Goal: Transaction & Acquisition: Book appointment/travel/reservation

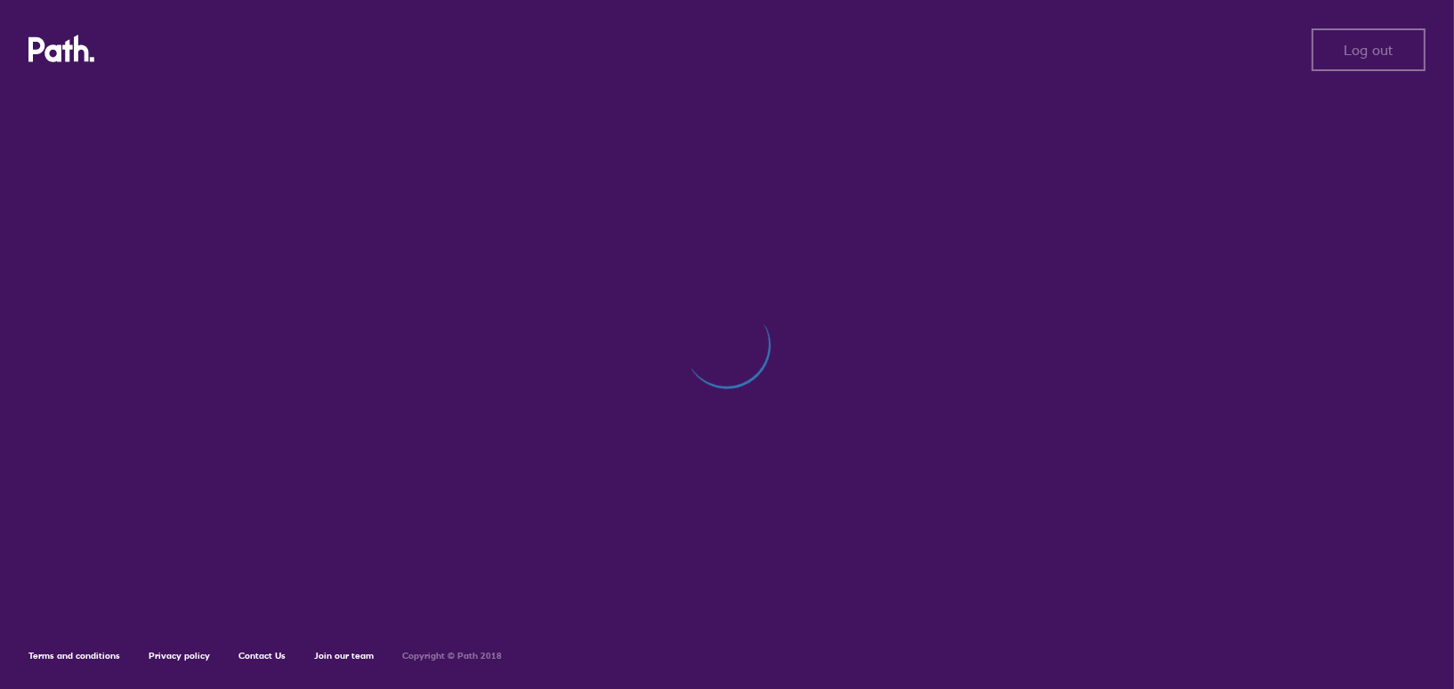
click at [431, 386] on div "Log out Log out Terms and conditions Privacy policy Contact Us Join our team Co…" at bounding box center [727, 344] width 1454 height 689
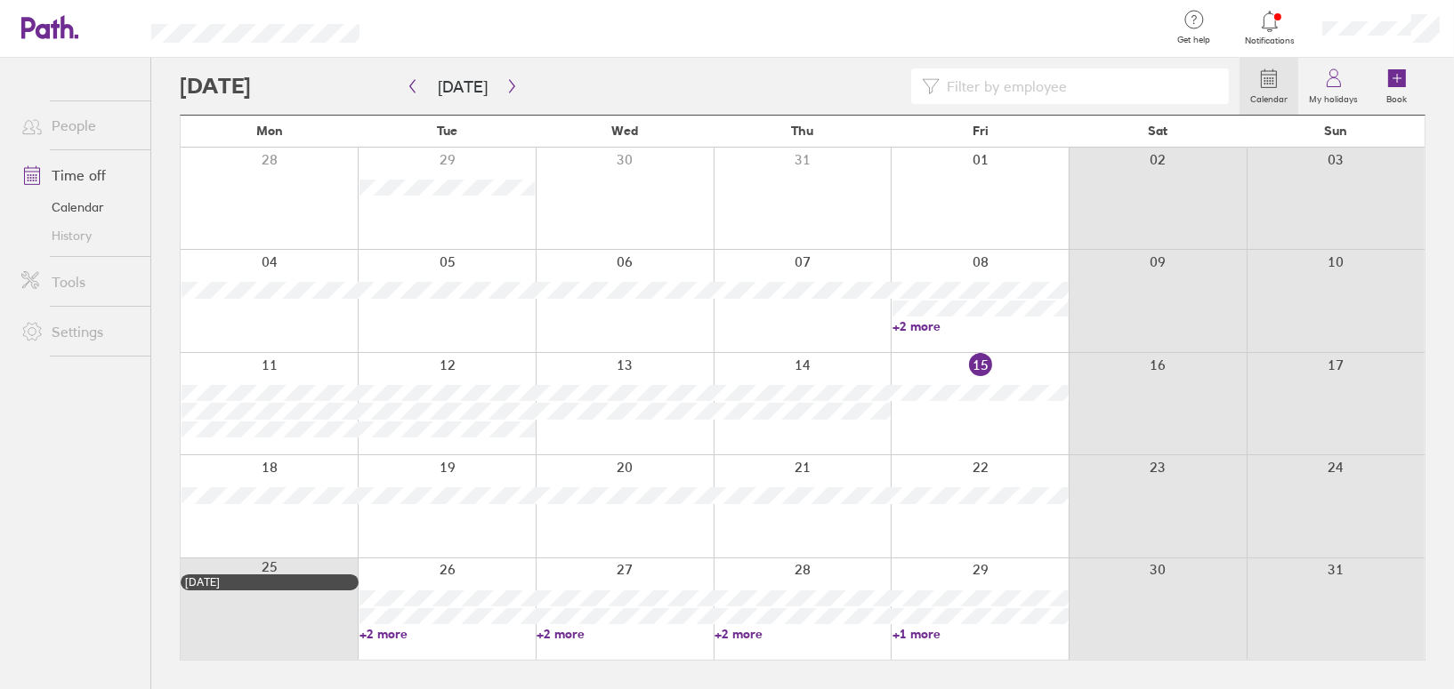
click at [795, 470] on div at bounding box center [802, 505] width 178 height 101
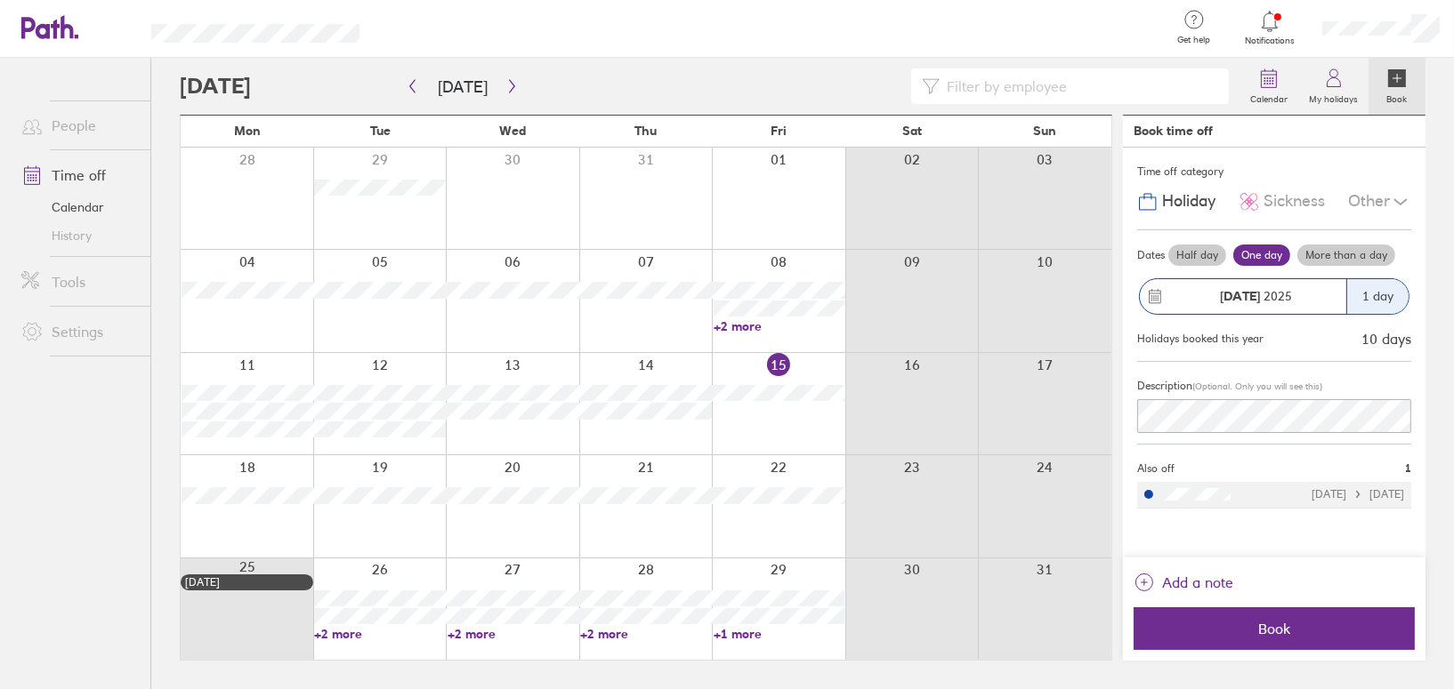
click at [644, 471] on div at bounding box center [645, 505] width 133 height 101
click at [1351, 259] on label "More than a day" at bounding box center [1346, 255] width 98 height 21
click at [0, 0] on input "More than a day" at bounding box center [0, 0] width 0 height 0
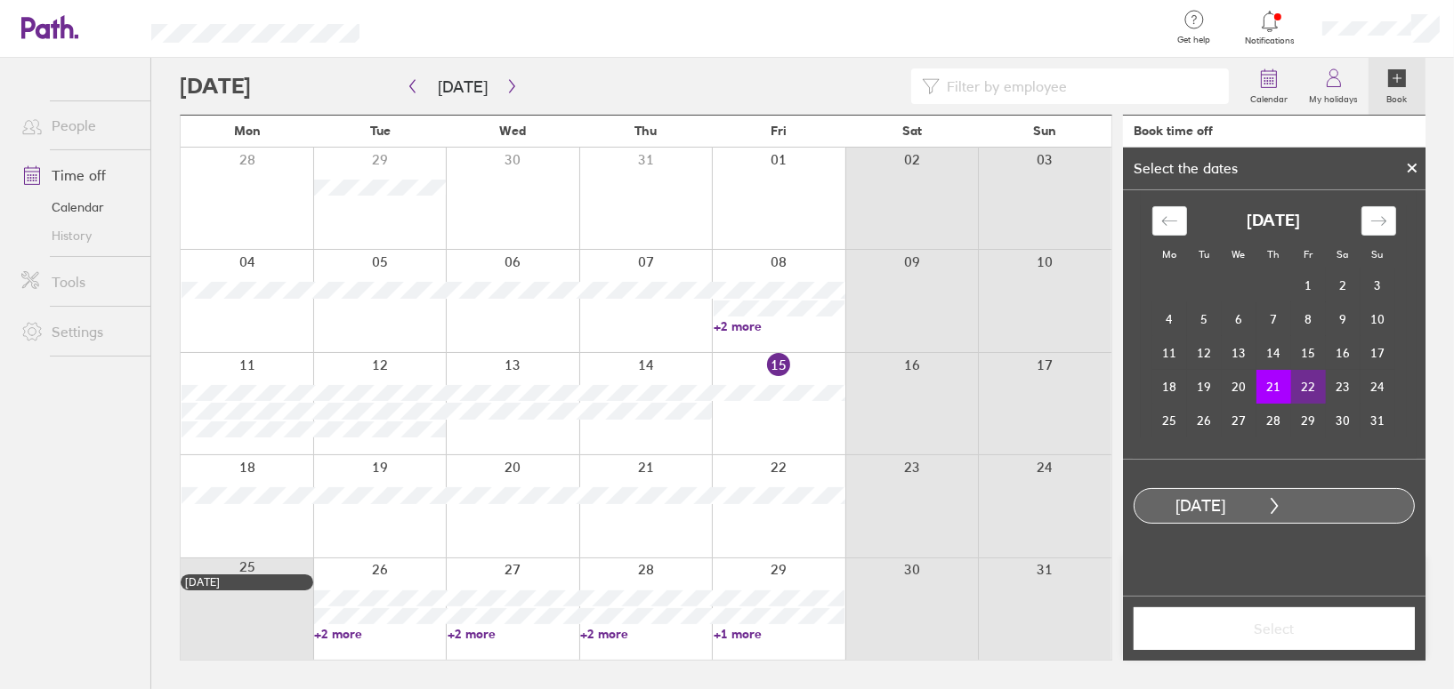
click at [1309, 385] on td "22" at bounding box center [1308, 387] width 35 height 34
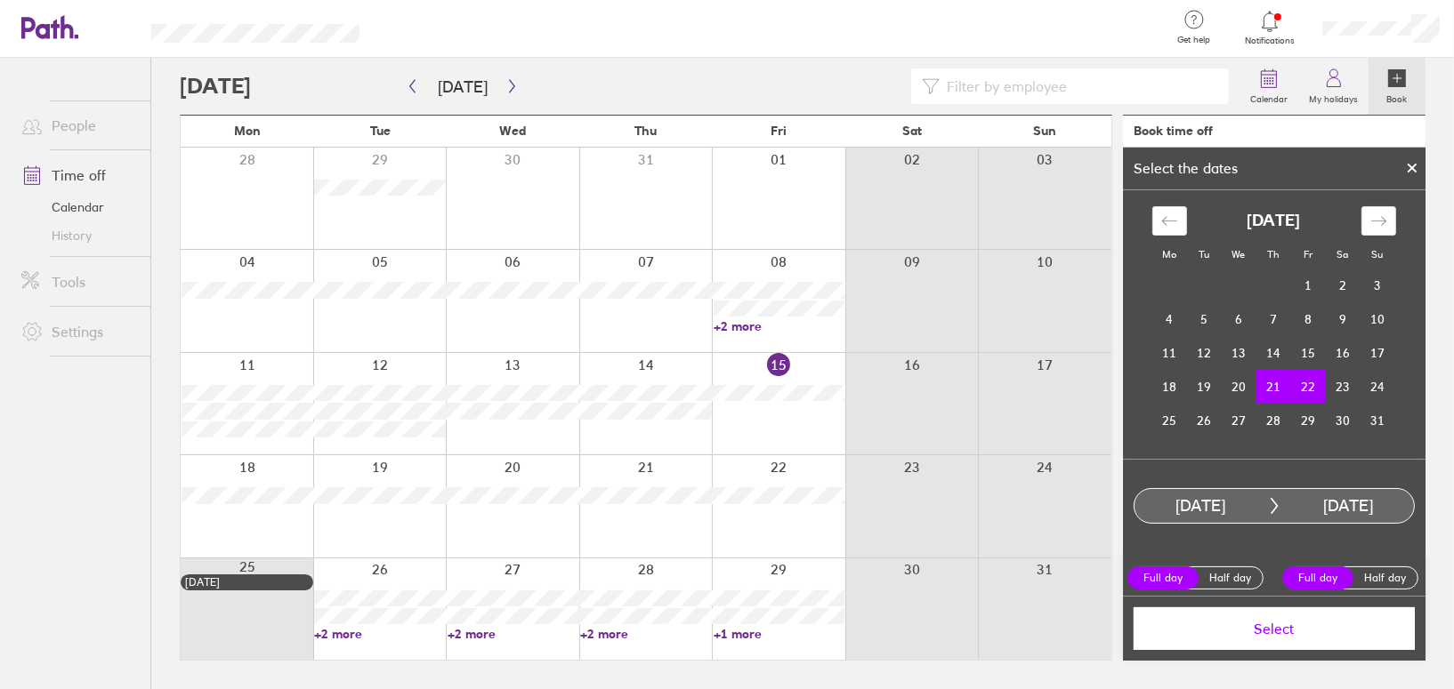
click at [1285, 631] on span "Select" at bounding box center [1274, 629] width 256 height 16
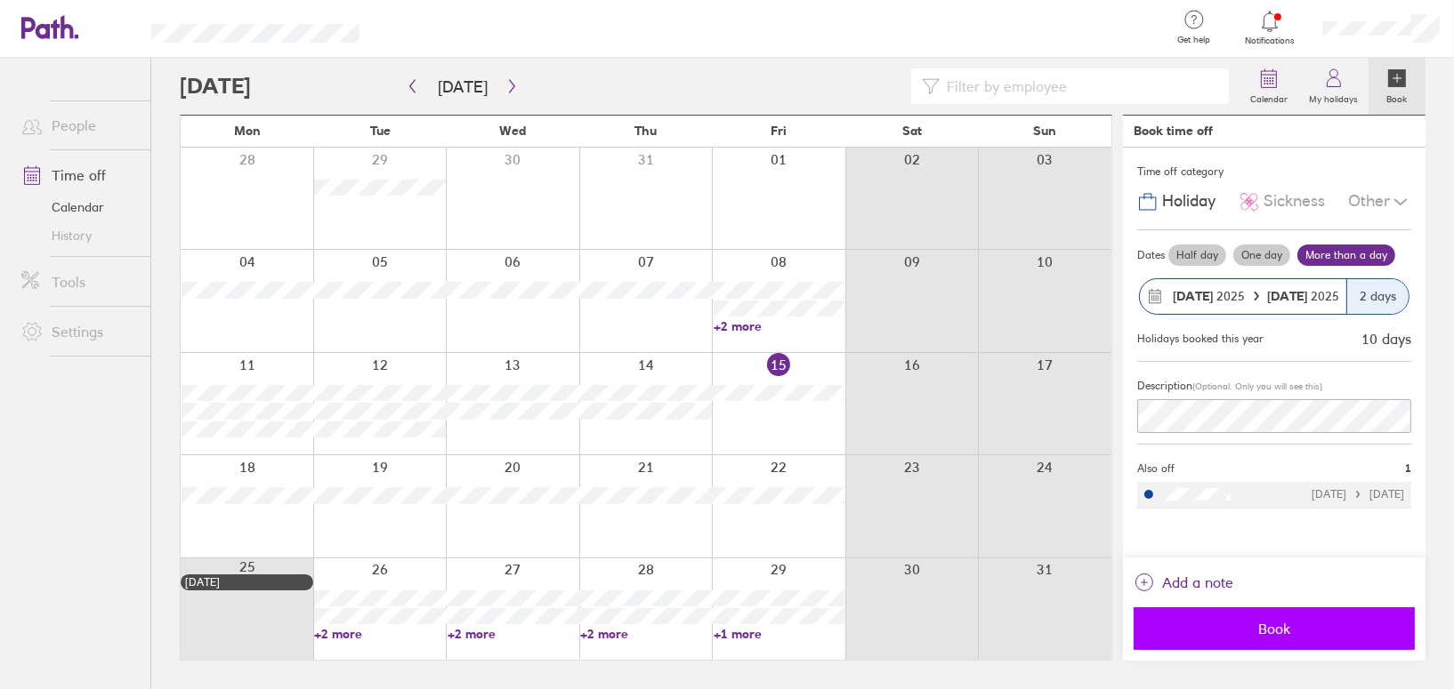
click at [1278, 632] on span "Book" at bounding box center [1274, 629] width 256 height 16
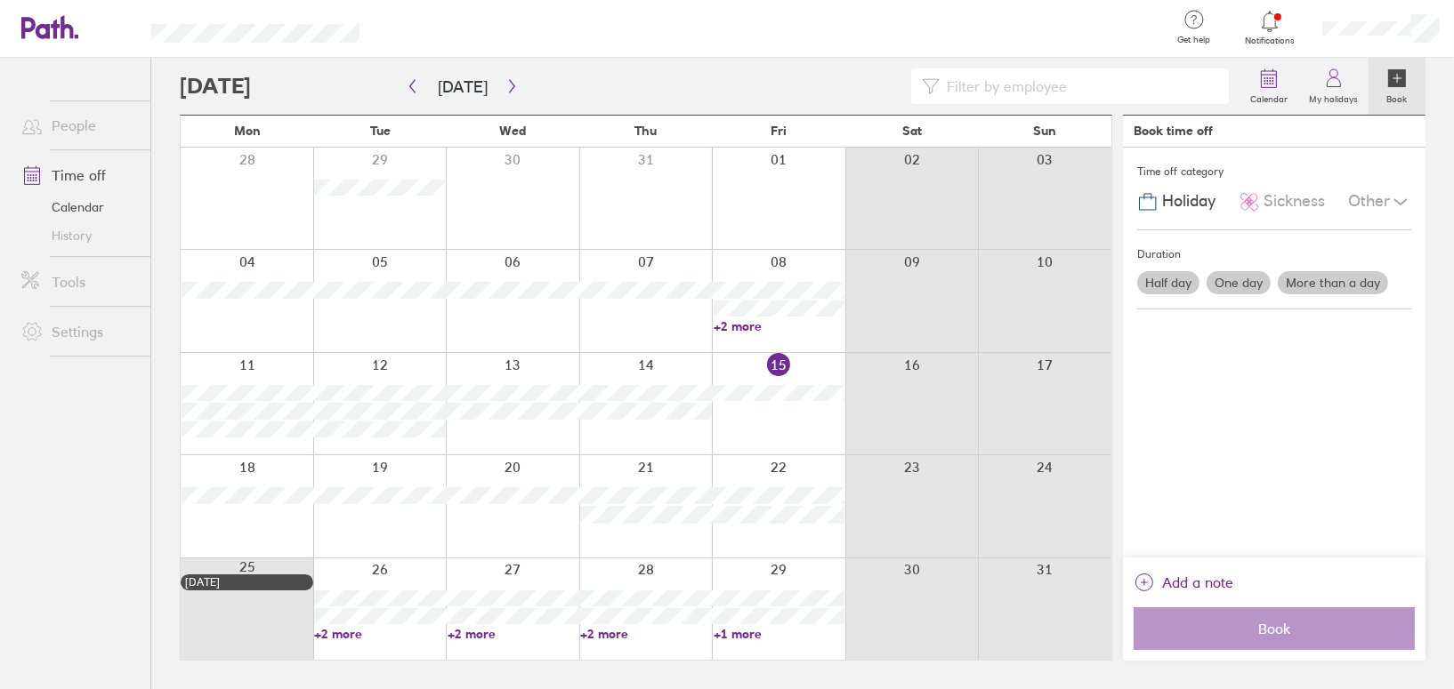
click at [83, 205] on link "Calendar" at bounding box center [78, 207] width 143 height 28
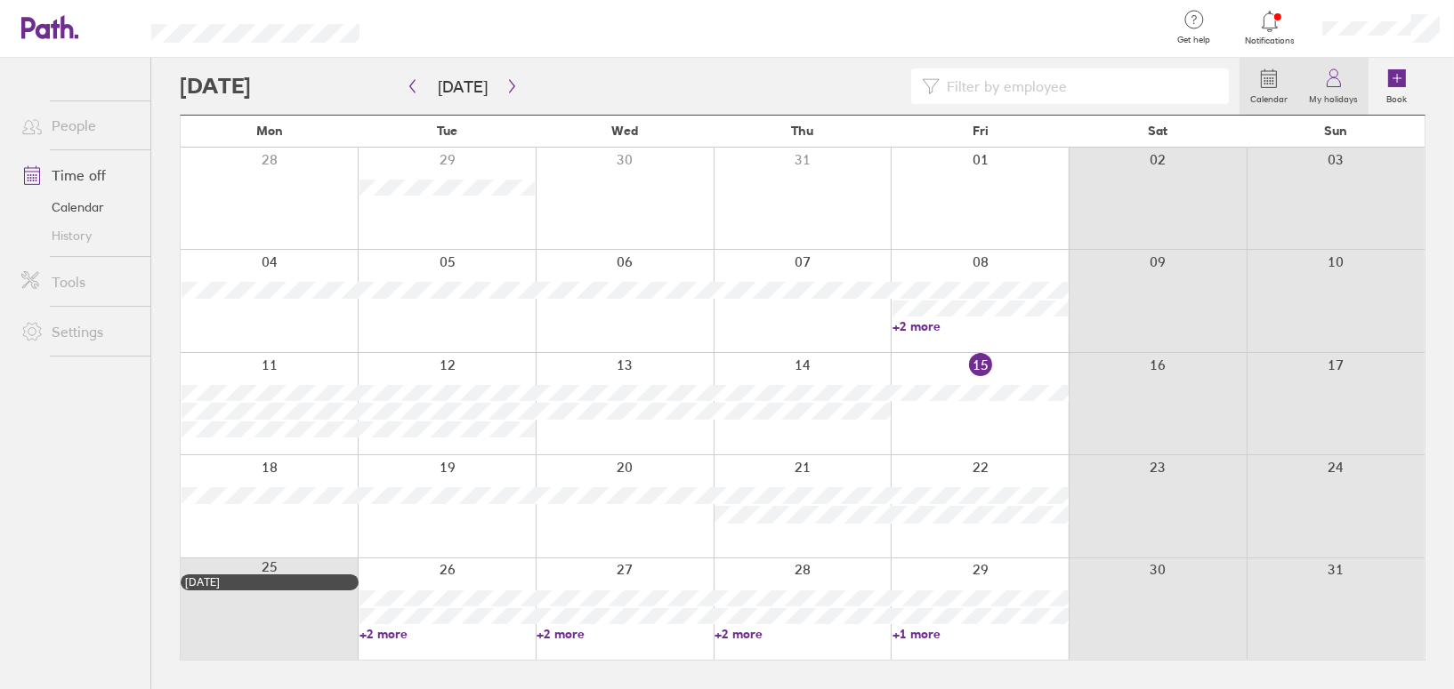
click at [1349, 90] on label "My holidays" at bounding box center [1333, 97] width 70 height 16
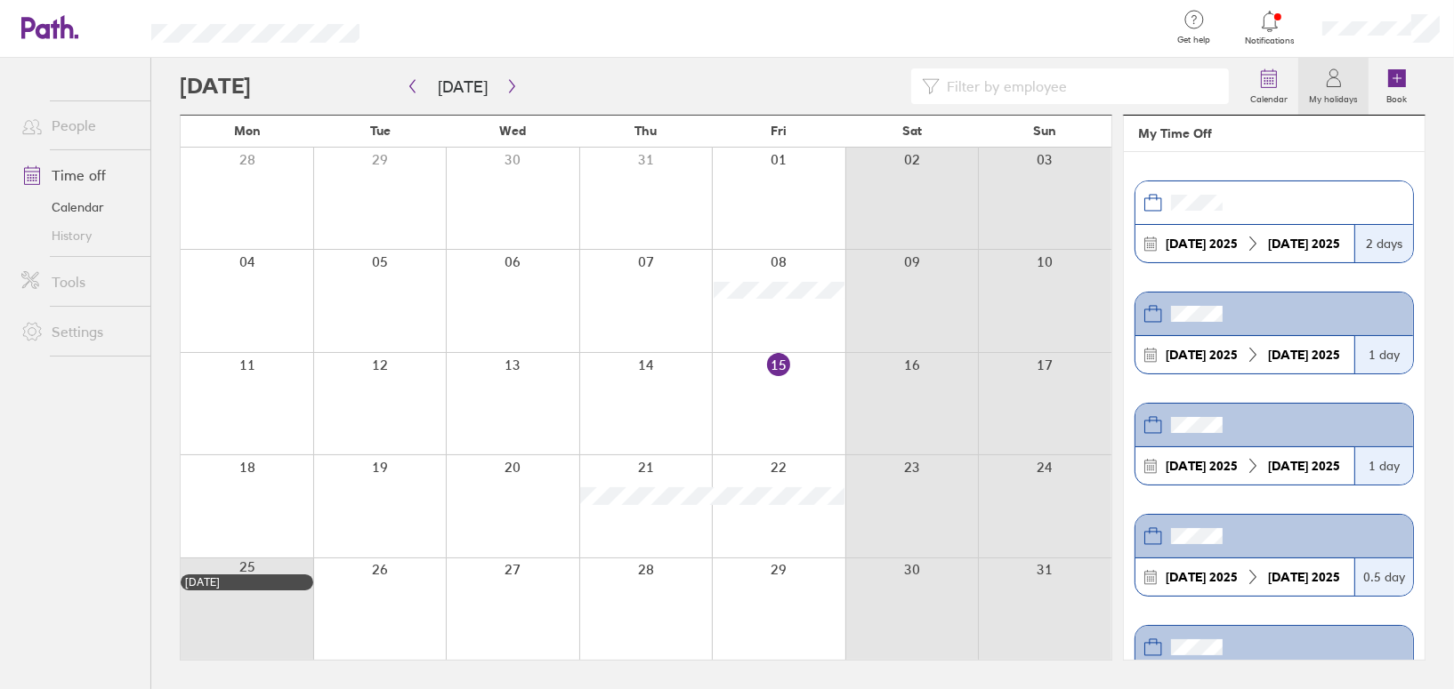
click at [86, 282] on link "Tools" at bounding box center [78, 282] width 143 height 36
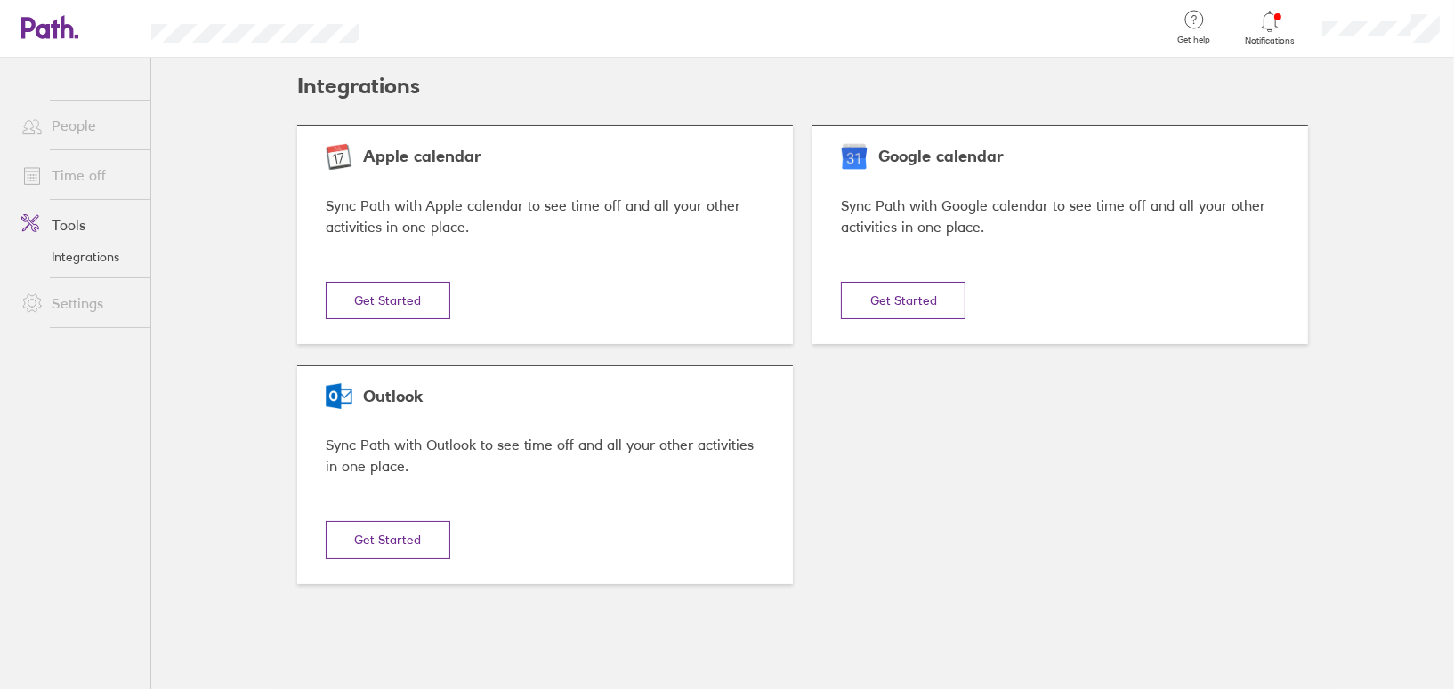
click at [89, 133] on link "People" at bounding box center [78, 126] width 143 height 36
